Goal: Task Accomplishment & Management: Complete application form

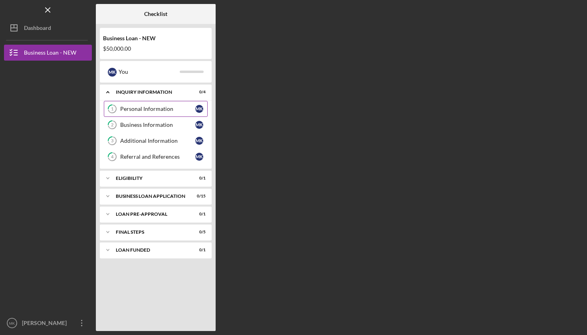
click at [154, 109] on div "Personal Information" at bounding box center [157, 109] width 75 height 6
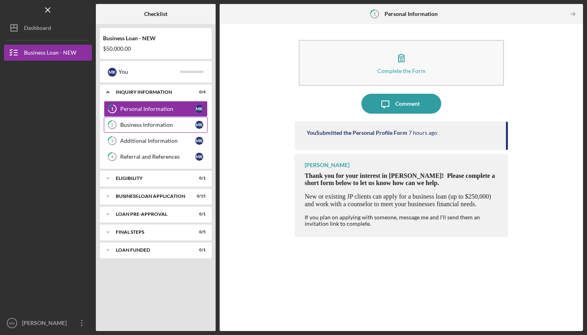
click at [155, 125] on div "Business Information" at bounding box center [157, 125] width 75 height 6
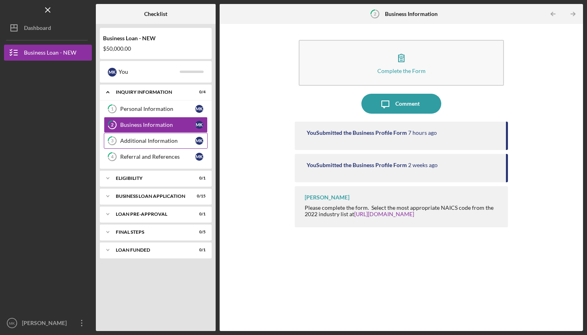
click at [155, 140] on div "Additional Information" at bounding box center [157, 141] width 75 height 6
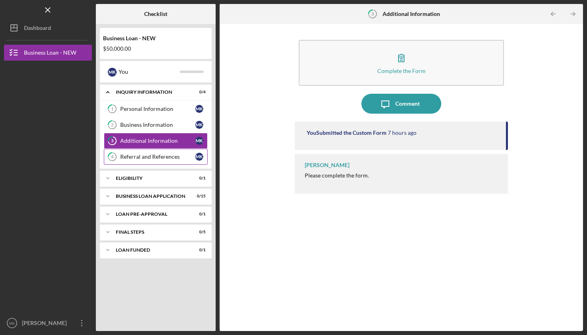
click at [156, 156] on div "Referral and References" at bounding box center [157, 157] width 75 height 6
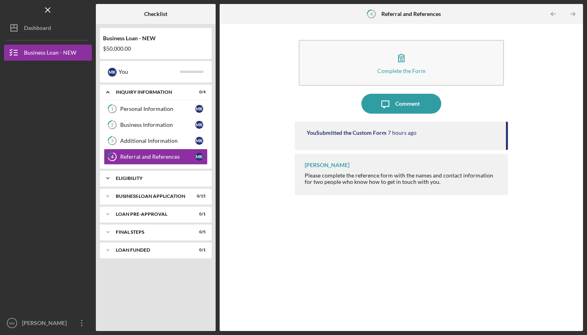
click at [139, 178] on div "ELIGIBILITY" at bounding box center [159, 178] width 86 height 5
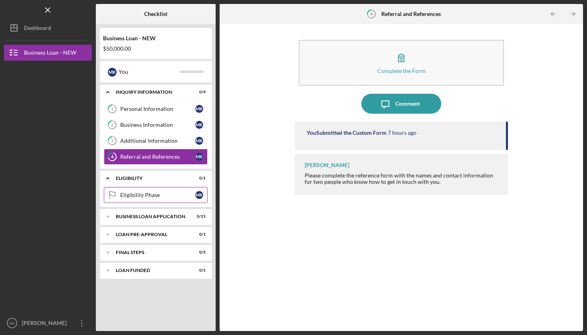
click at [137, 196] on div "Eligibility Phase" at bounding box center [157, 195] width 75 height 6
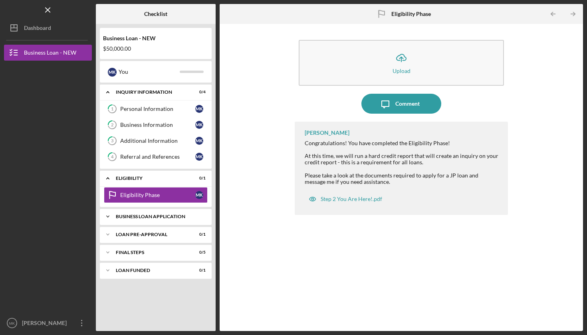
click at [139, 217] on div "BUSINESS LOAN APPLICATION" at bounding box center [159, 216] width 86 height 5
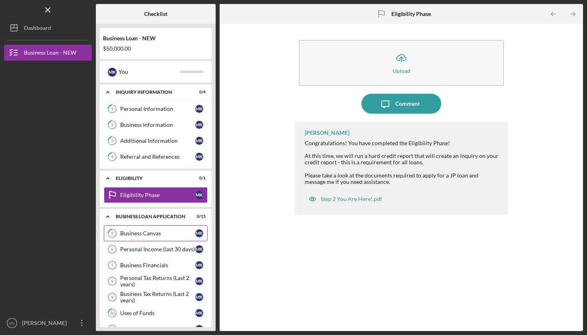
click at [149, 234] on div "Business Canvas" at bounding box center [157, 233] width 75 height 6
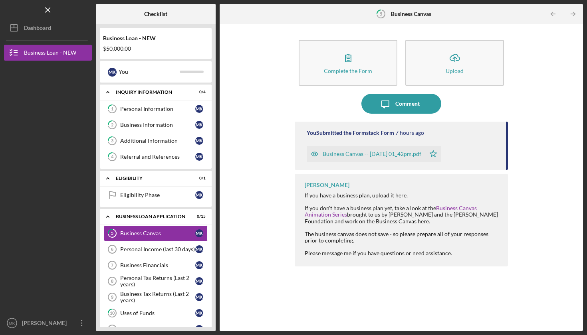
click at [345, 154] on div "Business Canvas -- [DATE] 01_42pm.pdf" at bounding box center [372, 154] width 99 height 6
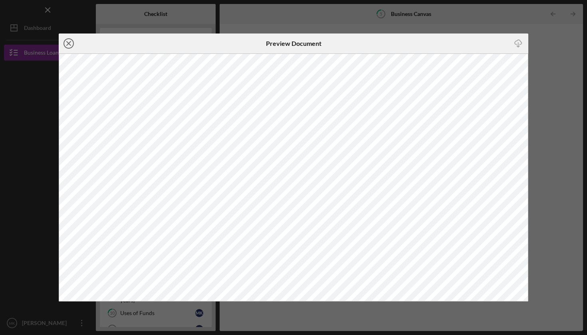
click at [70, 40] on icon "Icon/Close" at bounding box center [69, 44] width 20 height 20
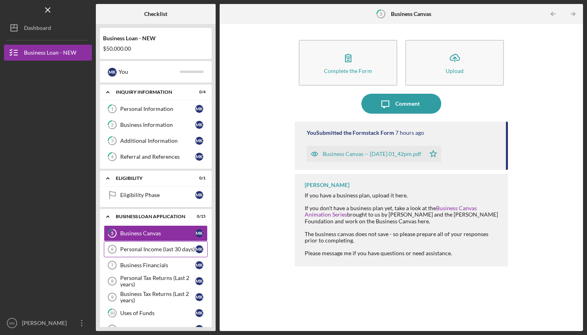
click at [132, 247] on div "Personal Income (last 30 days)" at bounding box center [157, 249] width 75 height 6
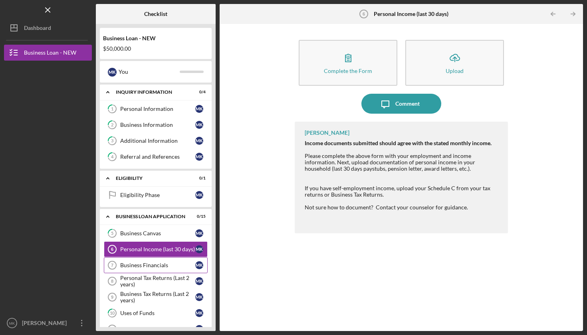
click at [145, 266] on div "Business Financials" at bounding box center [157, 265] width 75 height 6
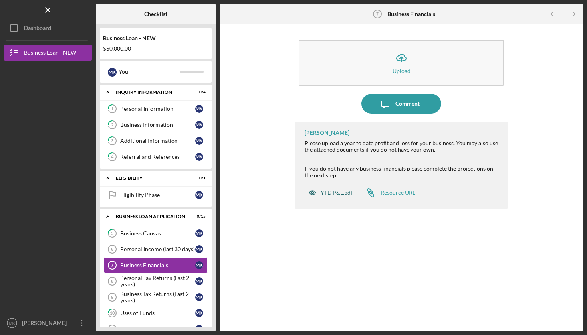
click at [332, 191] on div "YTD P&L.pdf" at bounding box center [337, 193] width 32 height 6
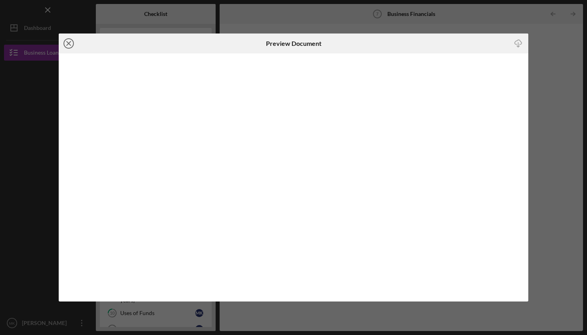
click at [70, 41] on icon "Icon/Close" at bounding box center [69, 44] width 20 height 20
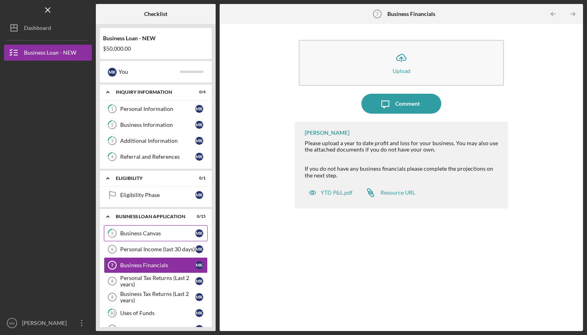
click at [142, 235] on div "Business Canvas" at bounding box center [157, 233] width 75 height 6
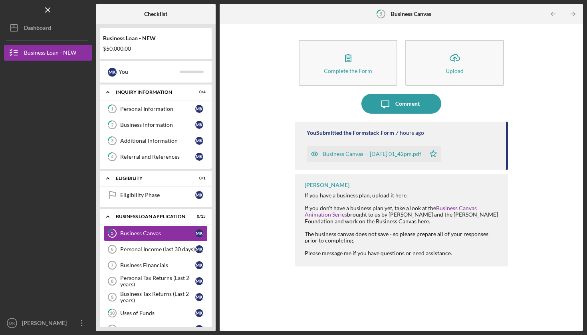
click at [350, 153] on div "Business Canvas -- [DATE] 01_42pm.pdf" at bounding box center [372, 154] width 99 height 6
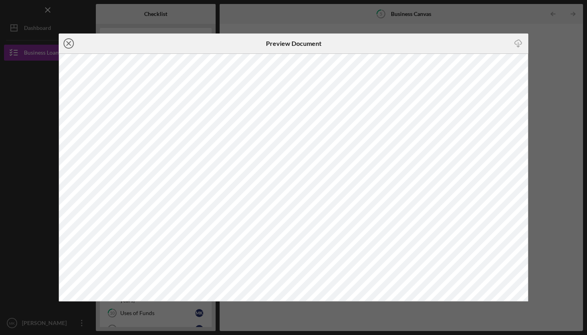
click at [69, 44] on icon "Icon/Close" at bounding box center [69, 44] width 20 height 20
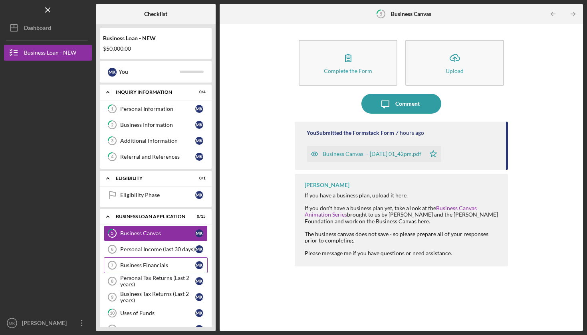
click at [146, 264] on div "Business Financials" at bounding box center [157, 265] width 75 height 6
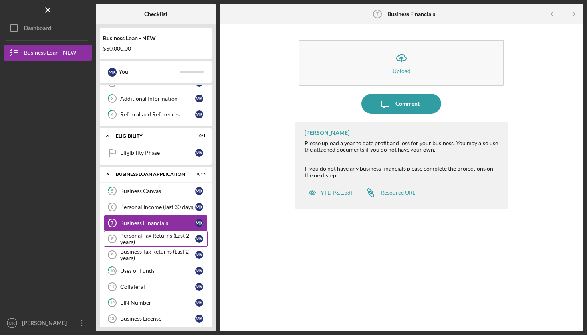
scroll to position [63, 0]
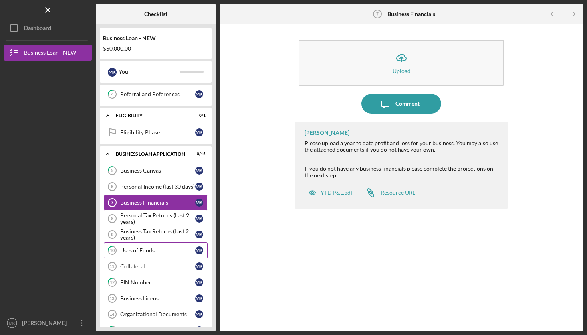
click at [144, 253] on div "Uses of Funds" at bounding box center [157, 250] width 75 height 6
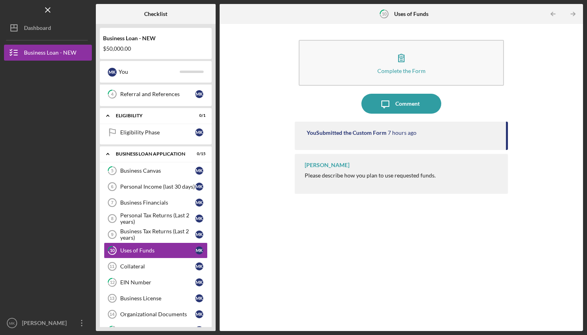
click at [358, 131] on div "You Submitted the Custom Form" at bounding box center [347, 133] width 80 height 6
click at [347, 134] on div "You Submitted the Custom Form" at bounding box center [347, 133] width 80 height 6
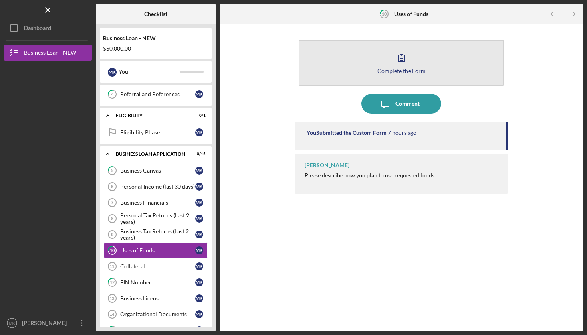
click at [405, 67] on icon "button" at bounding box center [401, 58] width 20 height 20
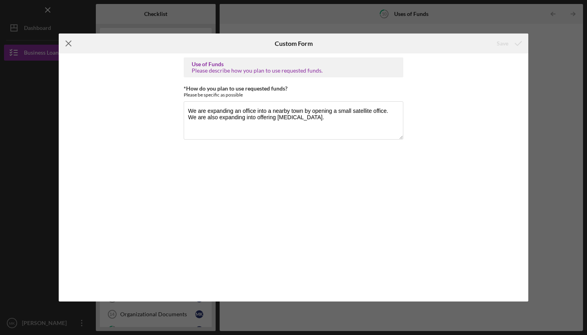
click at [69, 43] on icon "Icon/Menu Close" at bounding box center [69, 44] width 20 height 20
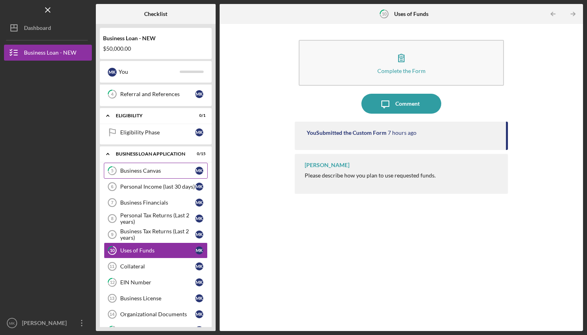
click at [133, 173] on div "Business Canvas" at bounding box center [157, 171] width 75 height 6
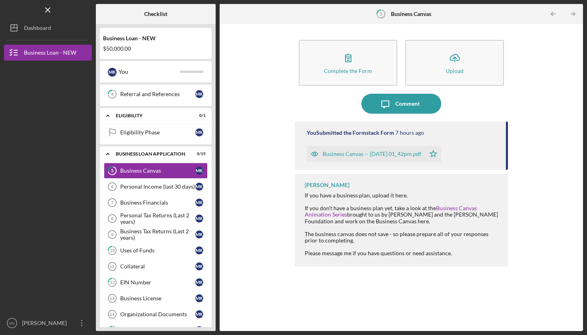
click at [336, 152] on div "Business Canvas -- [DATE] 01_42pm.pdf" at bounding box center [372, 154] width 99 height 6
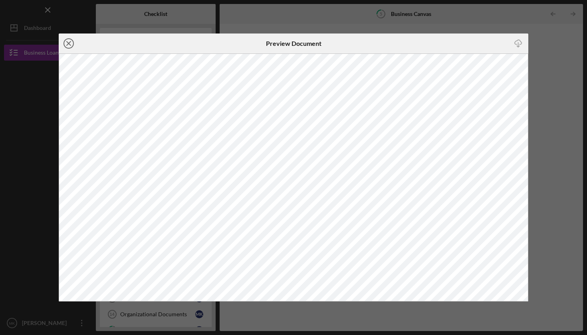
click at [70, 42] on icon "Icon/Close" at bounding box center [69, 44] width 20 height 20
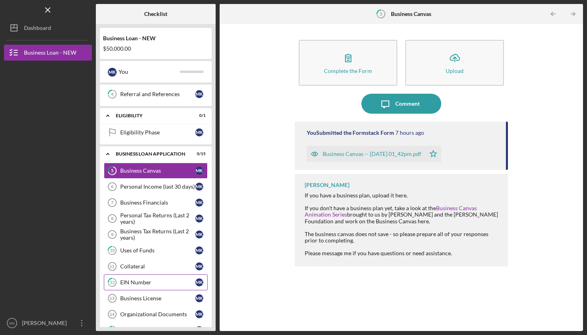
click at [143, 280] on div "EIN Number" at bounding box center [157, 282] width 75 height 6
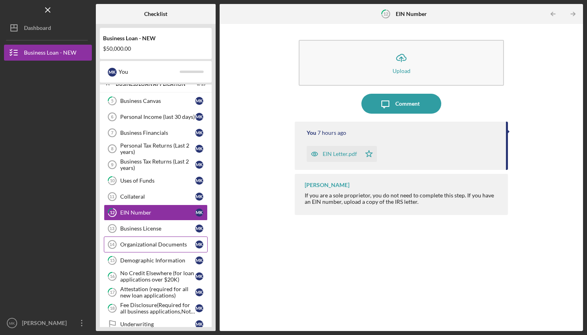
scroll to position [152, 0]
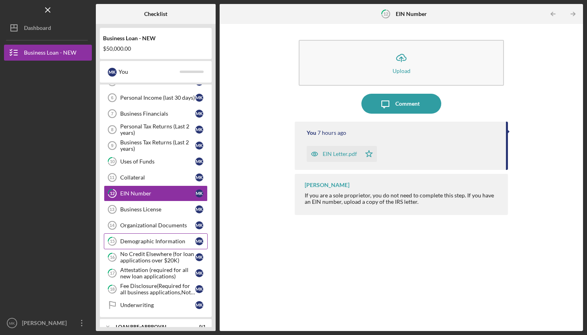
click at [149, 245] on link "15 Demographic Information M K" at bounding box center [156, 241] width 104 height 16
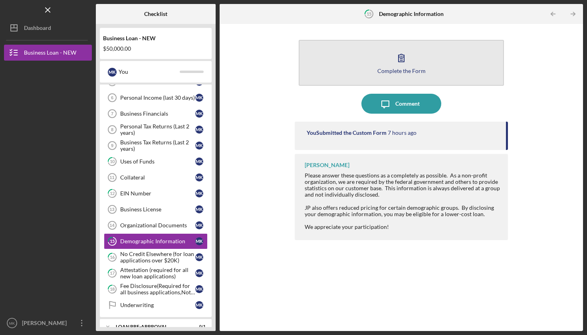
click at [415, 71] on div "Complete the Form" at bounding box center [401, 71] width 48 height 6
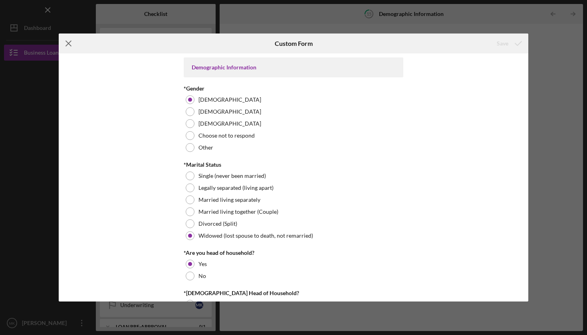
click at [69, 43] on icon "Icon/Menu Close" at bounding box center [69, 44] width 20 height 20
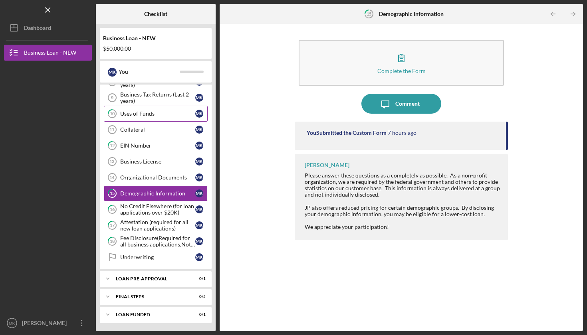
scroll to position [200, 0]
click at [149, 279] on div "LOAN PRE-APPROVAL" at bounding box center [159, 279] width 86 height 5
click at [149, 296] on div "Loan Pre-Approval" at bounding box center [157, 296] width 75 height 6
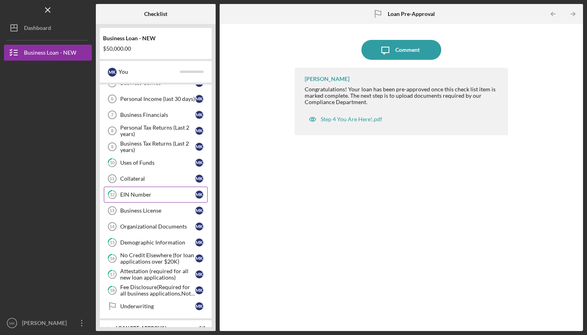
scroll to position [141, 0]
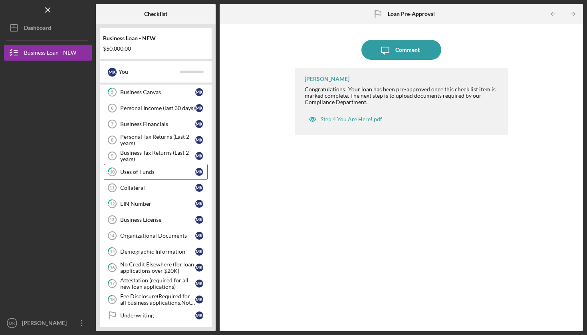
click at [144, 171] on div "Uses of Funds" at bounding box center [157, 172] width 75 height 6
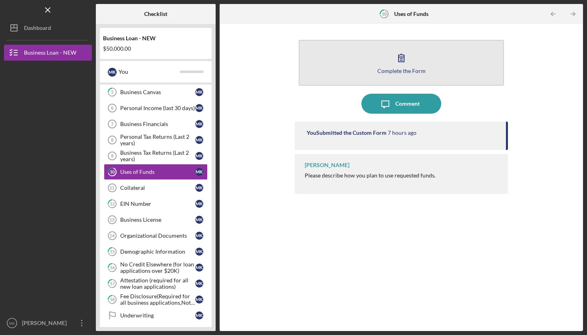
click at [402, 70] on div "Complete the Form" at bounding box center [401, 71] width 48 height 6
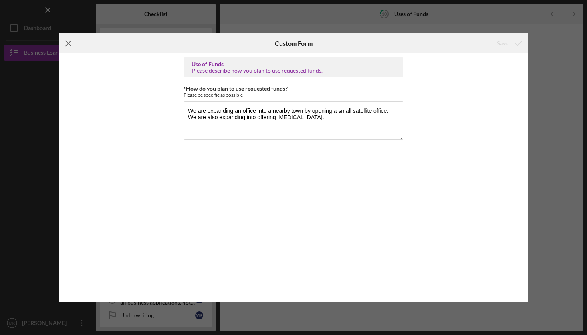
click at [71, 43] on icon "Icon/Menu Close" at bounding box center [69, 44] width 20 height 20
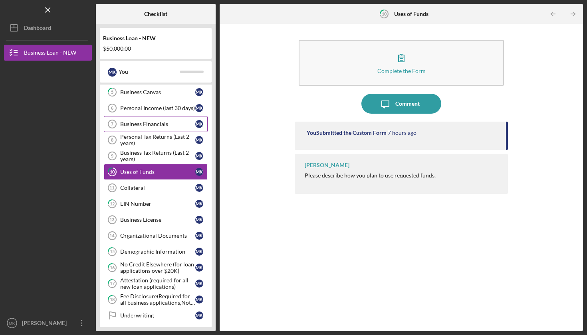
click at [152, 125] on div "Business Financials" at bounding box center [157, 124] width 75 height 6
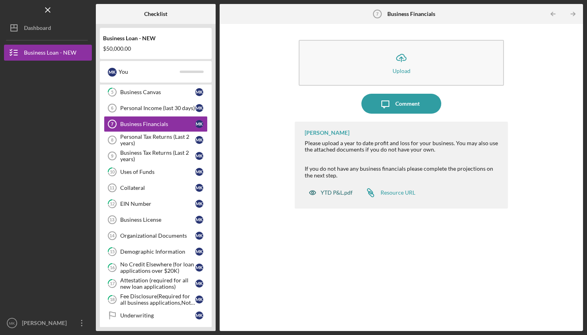
click at [332, 193] on div "YTD P&L.pdf" at bounding box center [337, 193] width 32 height 6
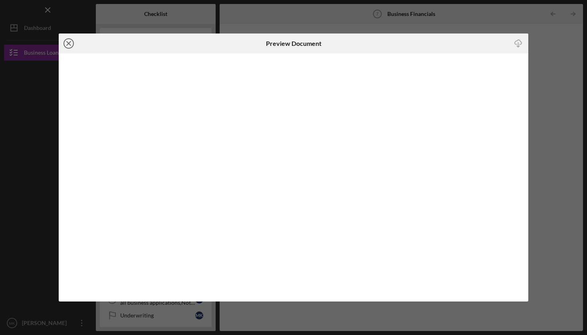
click at [68, 44] on line at bounding box center [69, 44] width 4 height 4
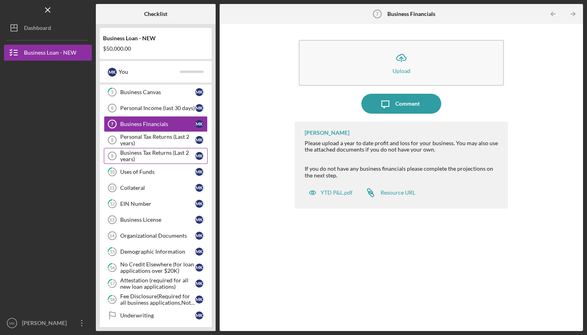
click at [142, 152] on div "Business Tax Returns (Last 2 years)" at bounding box center [157, 156] width 75 height 13
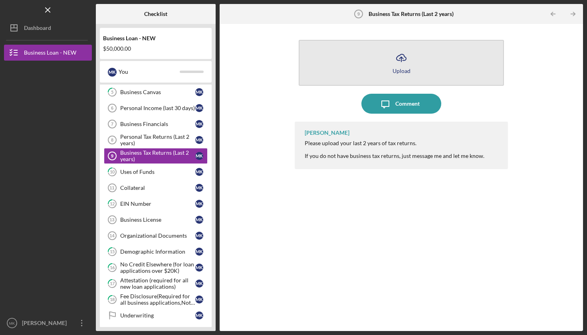
click at [401, 64] on icon "Icon/Upload" at bounding box center [401, 58] width 20 height 20
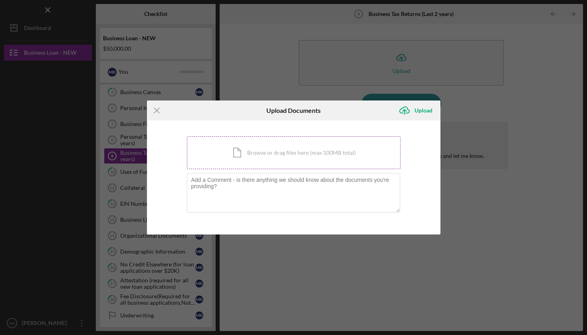
click at [281, 155] on div "Icon/Document Browse or drag files here (max 100MB total) Tap to choose files o…" at bounding box center [294, 153] width 214 height 33
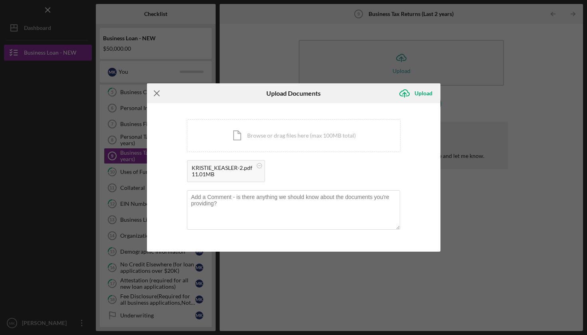
click at [158, 91] on icon "Icon/Menu Close" at bounding box center [157, 93] width 20 height 20
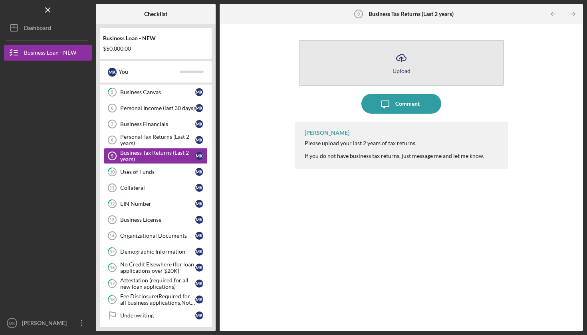
click at [402, 69] on div "Upload" at bounding box center [401, 71] width 18 height 6
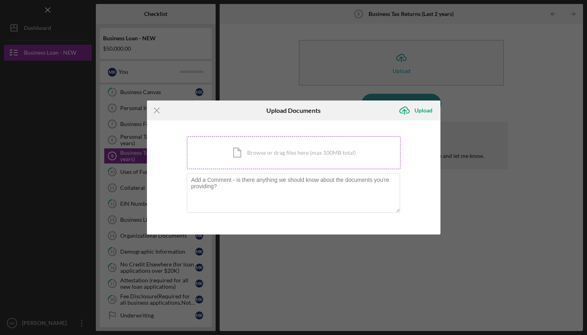
click at [302, 153] on div "Icon/Document Browse or drag files here (max 100MB total) Tap to choose files o…" at bounding box center [294, 153] width 214 height 33
click at [154, 108] on icon "Icon/Menu Close" at bounding box center [157, 111] width 20 height 20
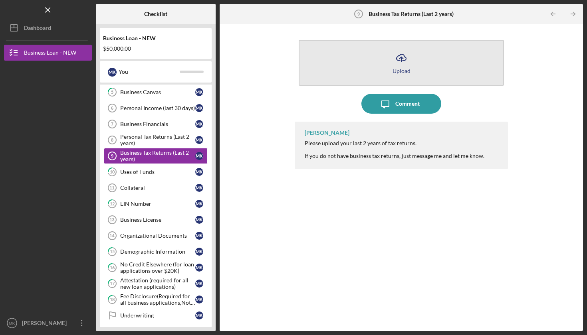
click at [398, 68] on div "Upload" at bounding box center [401, 71] width 18 height 6
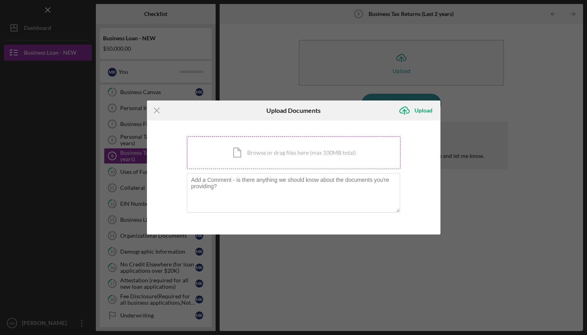
click at [277, 167] on div "Icon/Document Browse or drag files here (max 100MB total) Tap to choose files o…" at bounding box center [294, 153] width 214 height 33
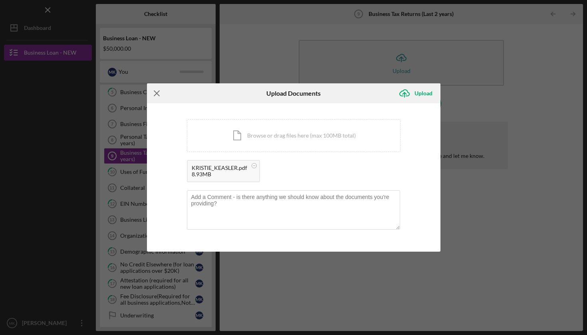
click at [158, 92] on line at bounding box center [156, 93] width 5 height 5
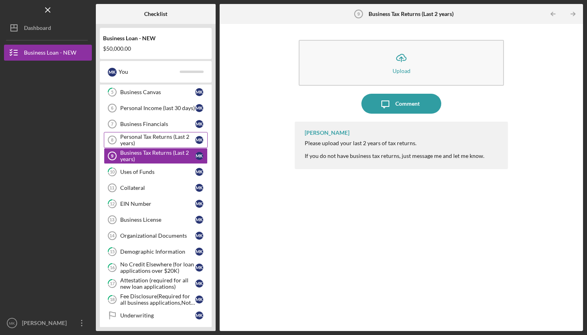
click at [152, 146] on div "Personal Tax Returns (Last 2 years)" at bounding box center [157, 140] width 75 height 13
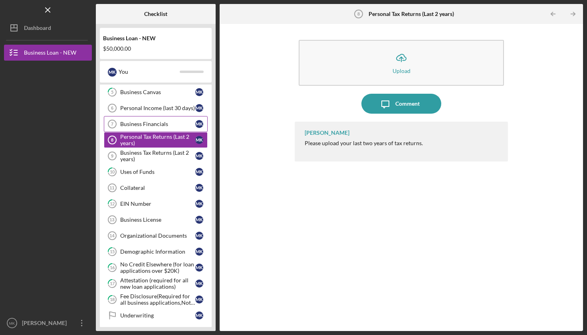
click at [154, 123] on div "Business Financials" at bounding box center [157, 124] width 75 height 6
